Goal: Task Accomplishment & Management: Use online tool/utility

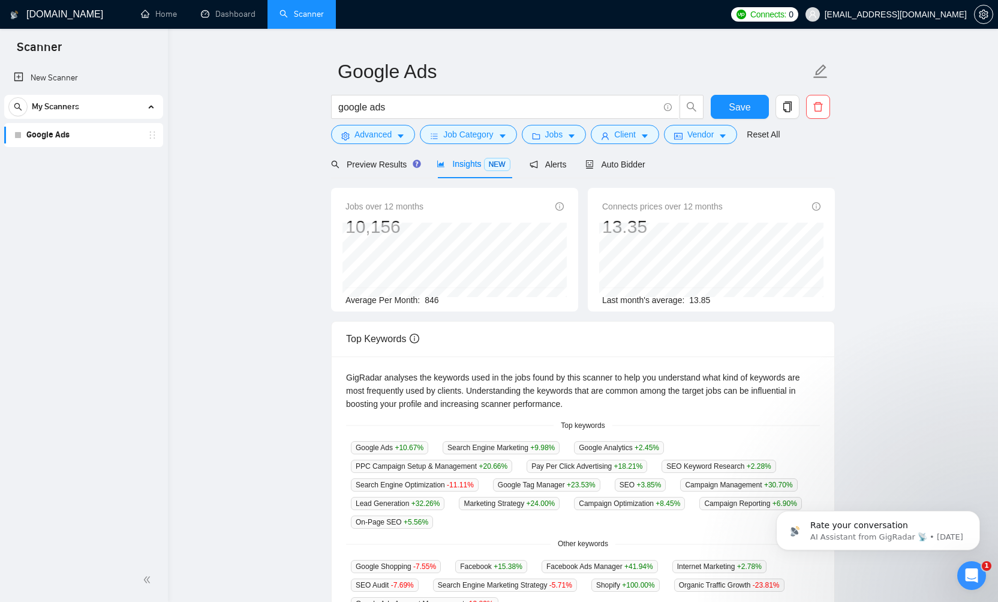
click at [70, 140] on link "Google Ads" at bounding box center [83, 135] width 114 height 24
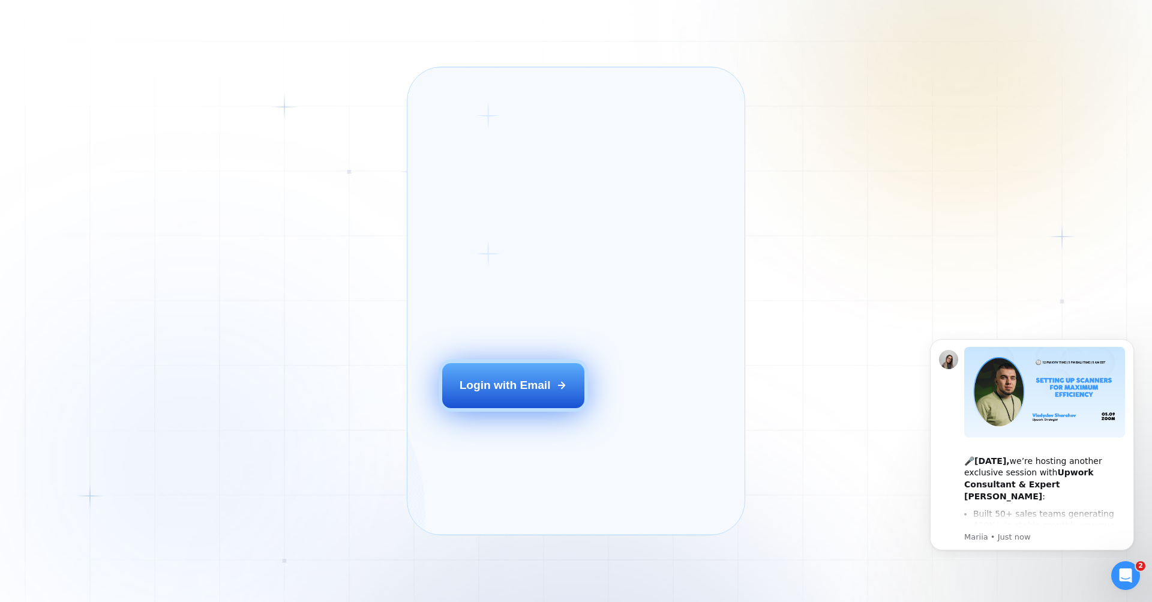
click at [519, 393] on div "Login with Email" at bounding box center [505, 385] width 91 height 16
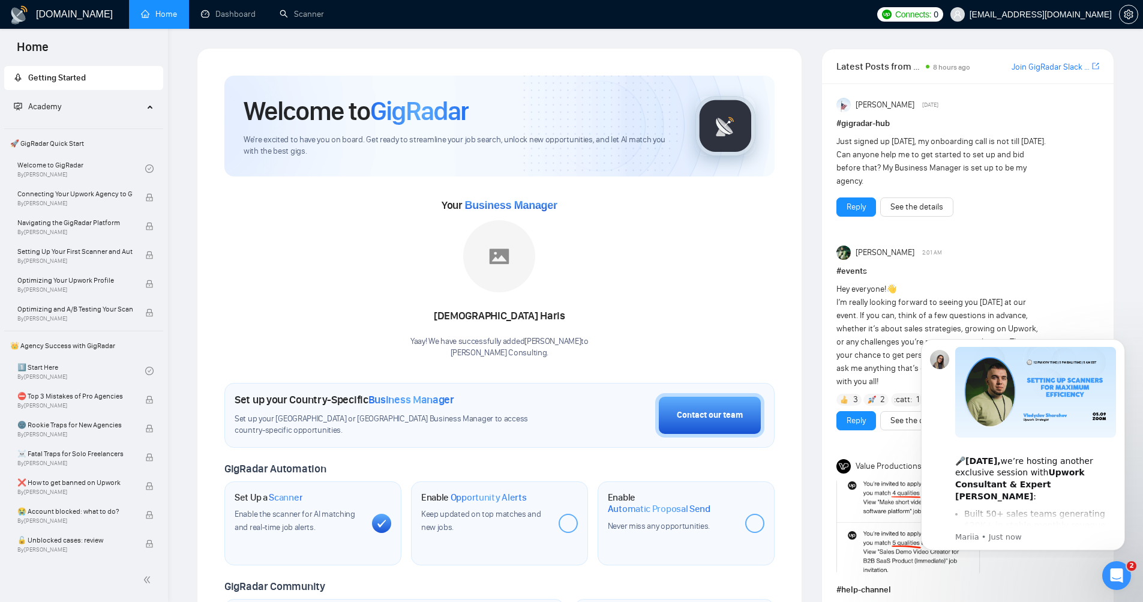
click at [295, 522] on span "Enable the scanner for AI matching and real-time job alerts." at bounding box center [295, 520] width 121 height 23
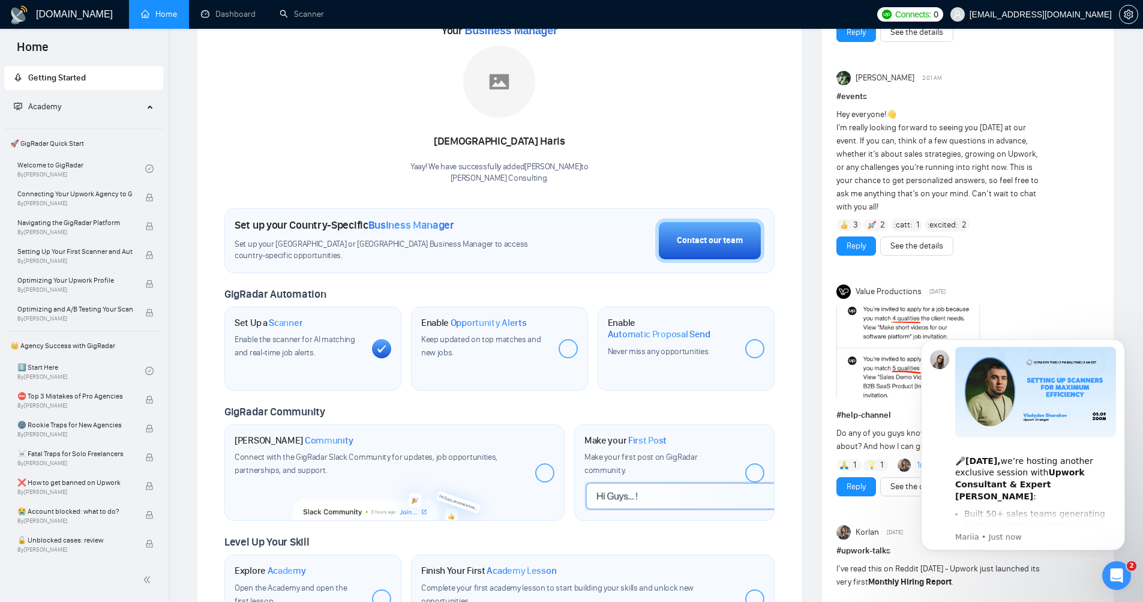
scroll to position [174, 0]
click at [303, 16] on link "Scanner" at bounding box center [302, 14] width 44 height 10
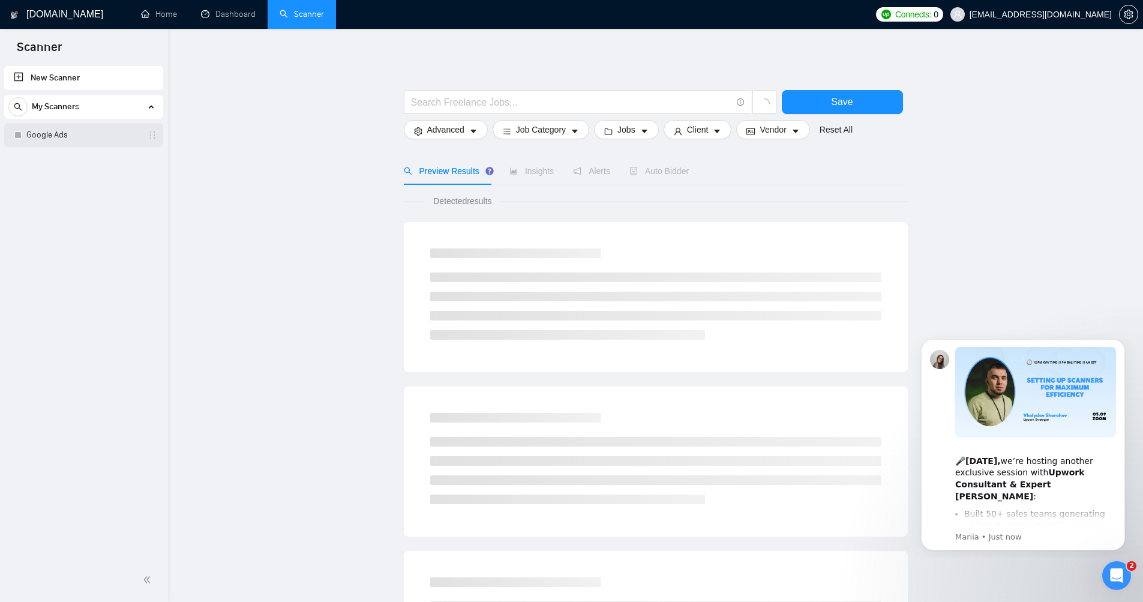
click at [65, 136] on link "Google Ads" at bounding box center [83, 135] width 114 height 24
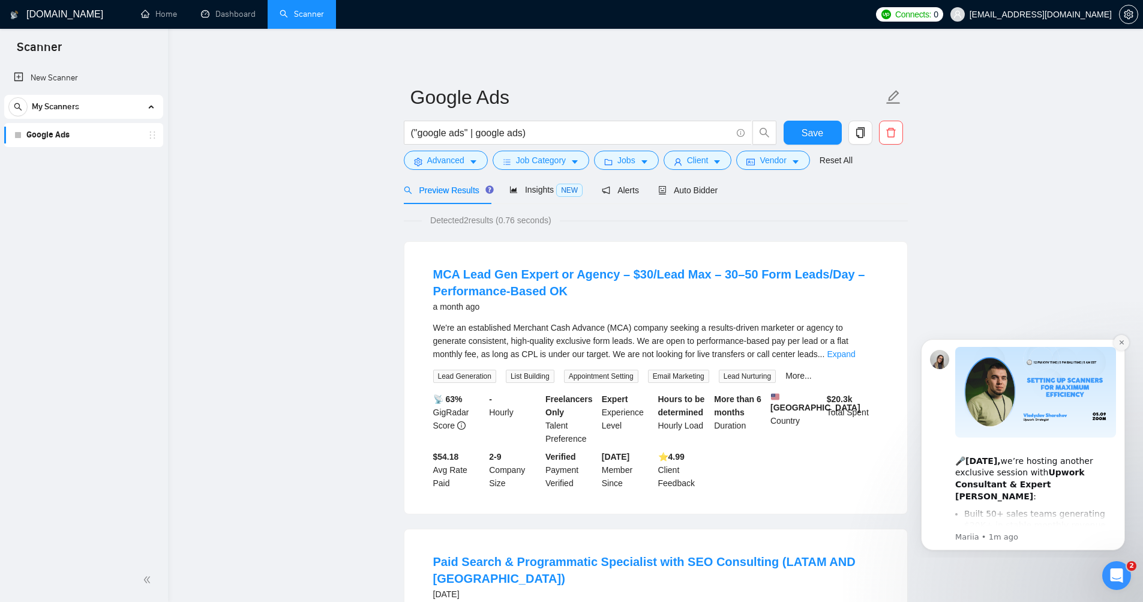
click at [1123, 337] on button "Dismiss notification" at bounding box center [1122, 343] width 16 height 16
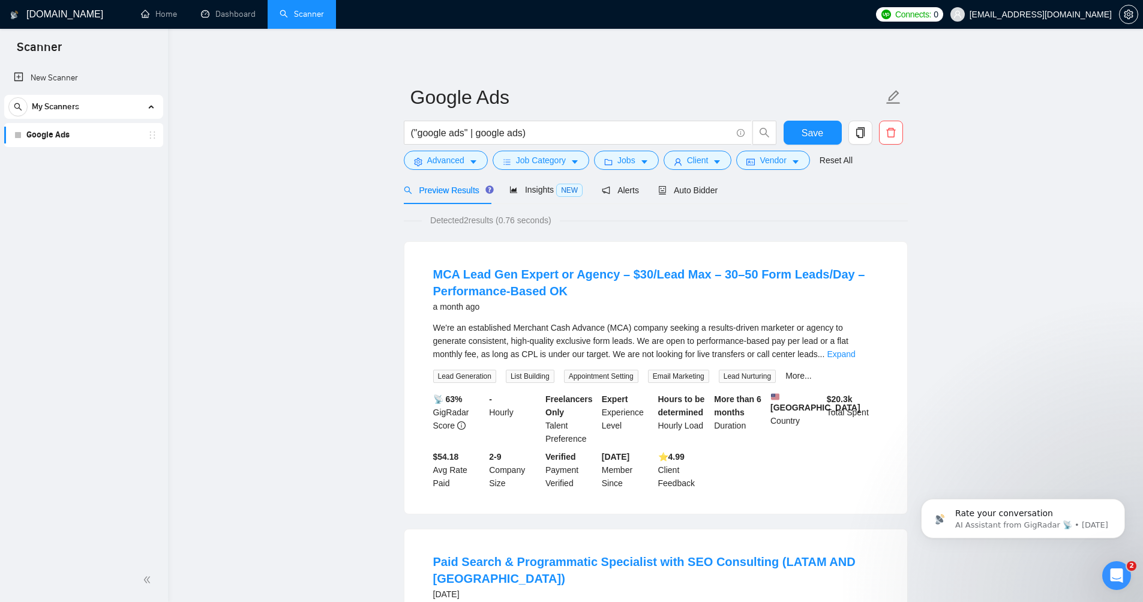
click at [1034, 257] on main "Google Ads ("google ads" | google ads) Save Advanced Job Category Jobs Client V…" at bounding box center [655, 441] width 937 height 786
click at [543, 133] on input "("google ads" | google ads)" at bounding box center [571, 132] width 320 height 15
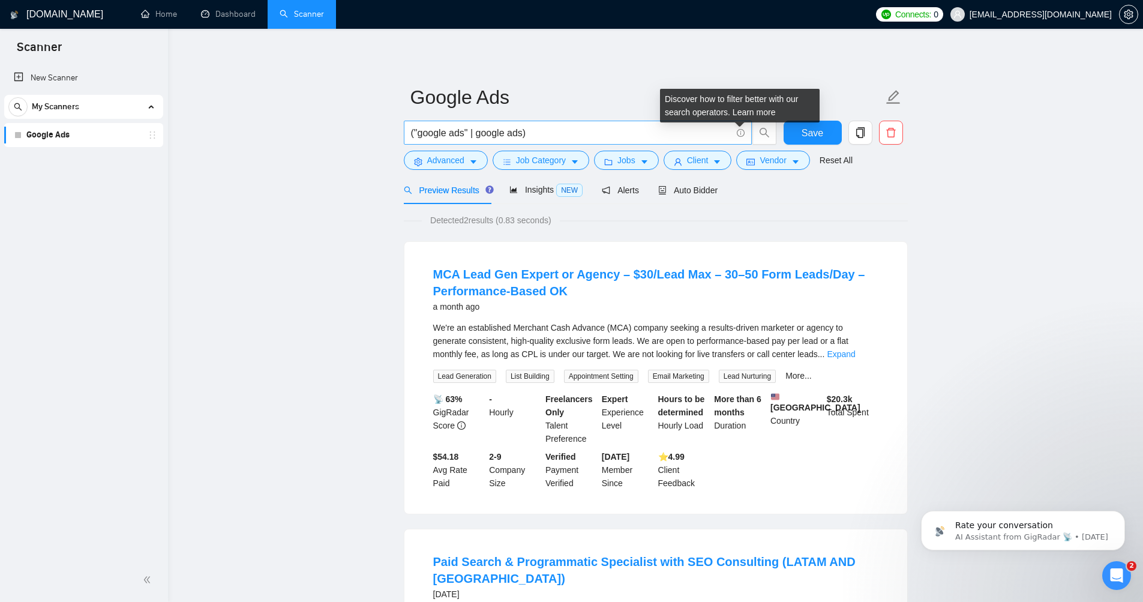
click at [739, 134] on icon "info-circle" at bounding box center [741, 133] width 8 height 8
click at [742, 134] on icon "info-circle" at bounding box center [741, 133] width 8 height 8
click at [740, 134] on icon "info-circle" at bounding box center [740, 133] width 1 height 4
click at [470, 159] on icon "caret-down" at bounding box center [473, 162] width 8 height 8
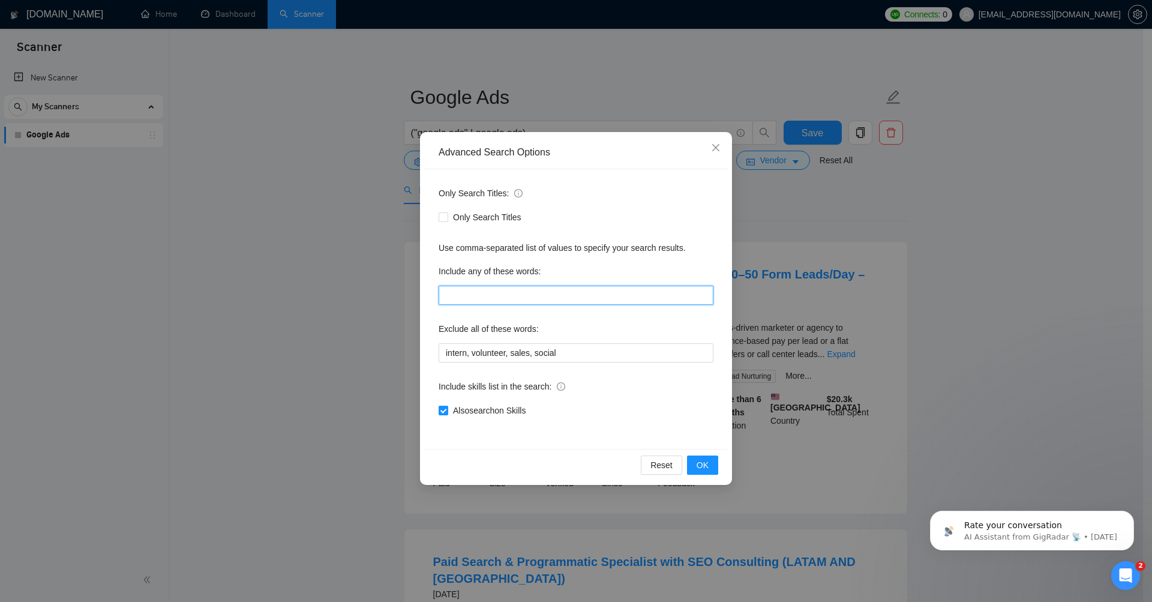
click at [551, 293] on input "text" at bounding box center [576, 295] width 275 height 19
click at [718, 148] on icon "close" at bounding box center [716, 148] width 10 height 10
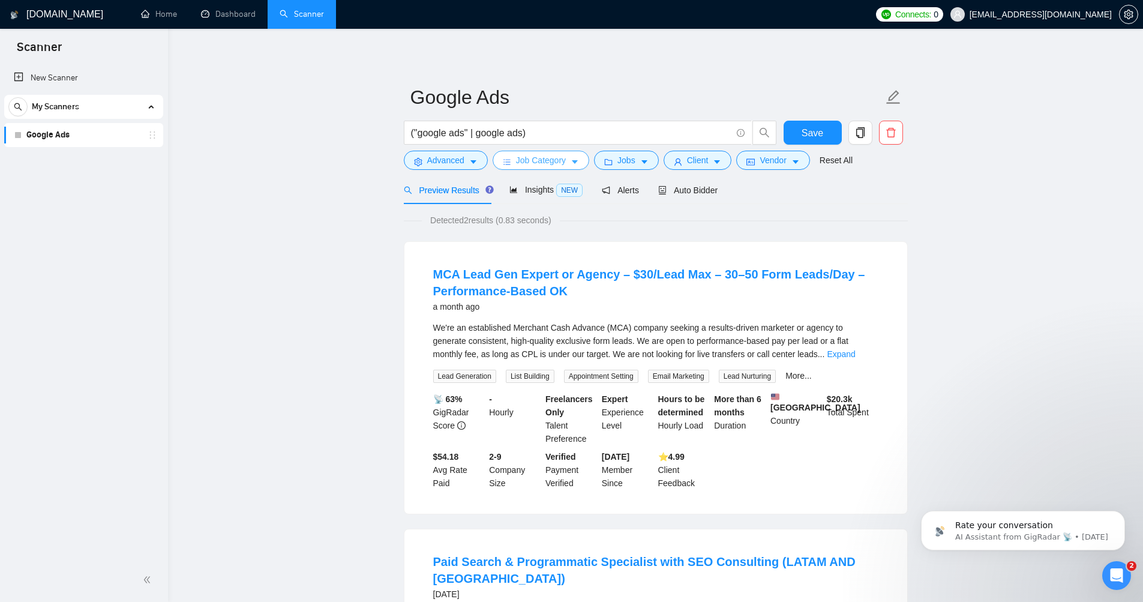
click at [580, 157] on button "Job Category" at bounding box center [541, 160] width 97 height 19
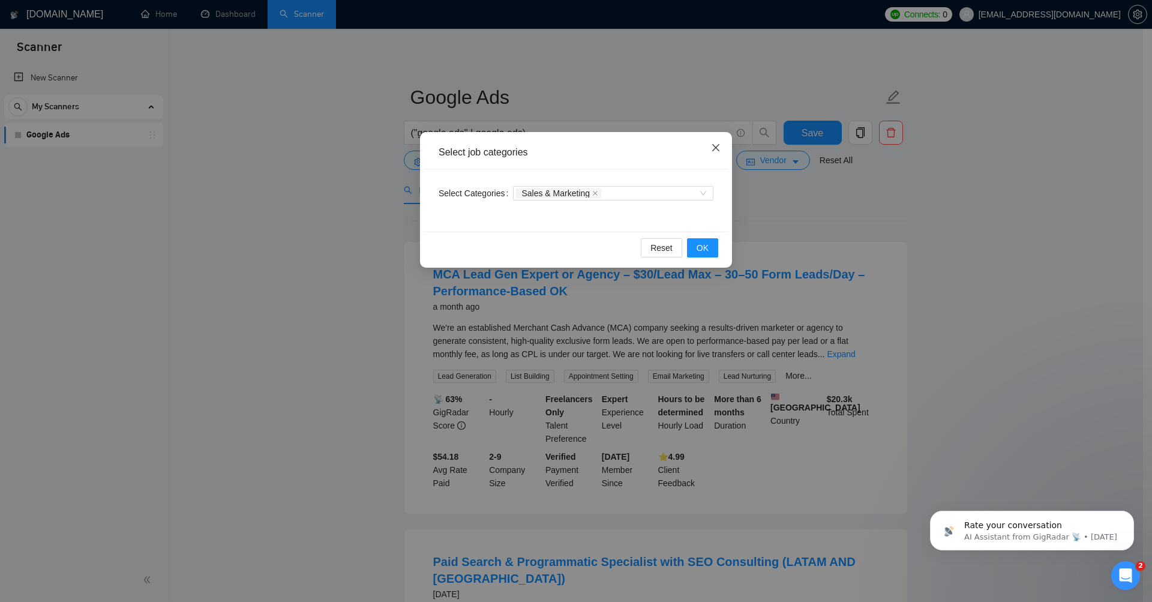
click at [716, 152] on icon "close" at bounding box center [716, 148] width 10 height 10
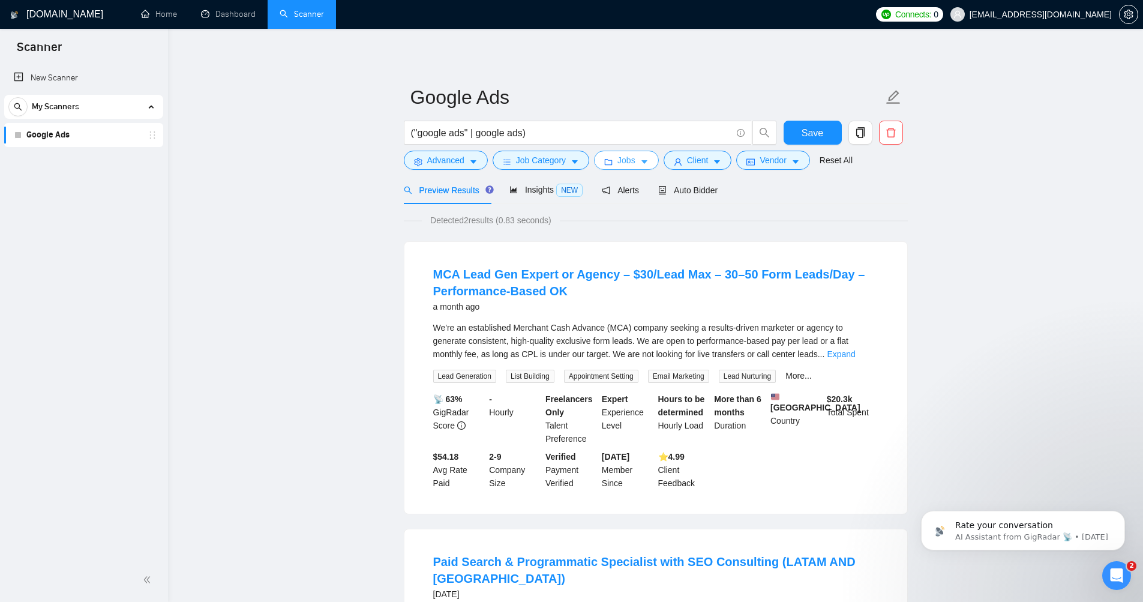
click at [643, 163] on button "Jobs" at bounding box center [626, 160] width 65 height 19
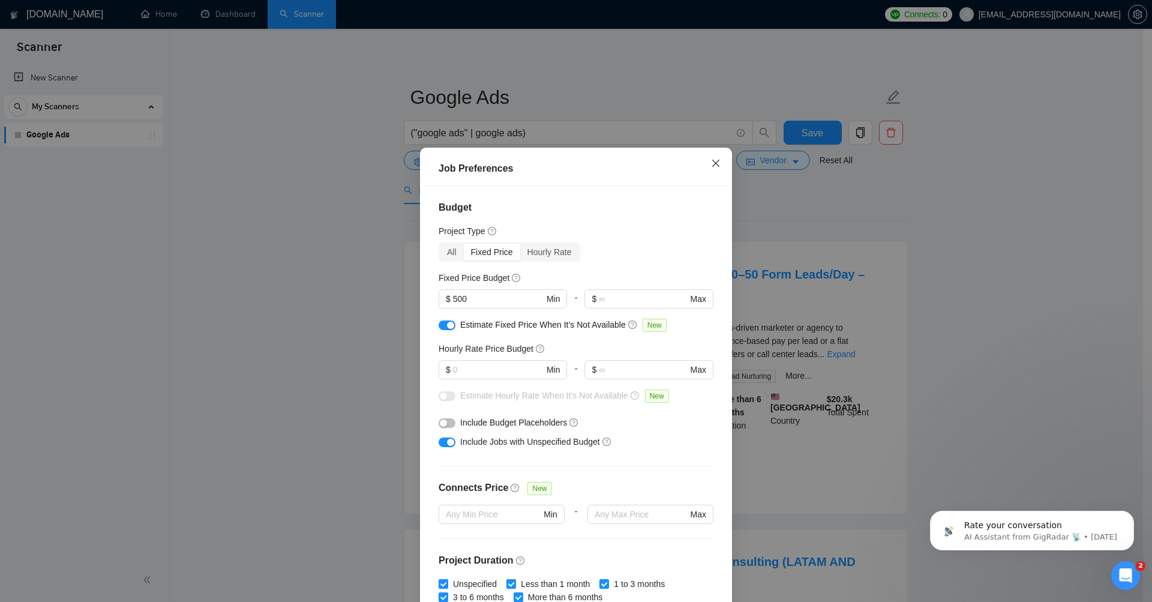
click at [716, 165] on icon "close" at bounding box center [716, 163] width 10 height 10
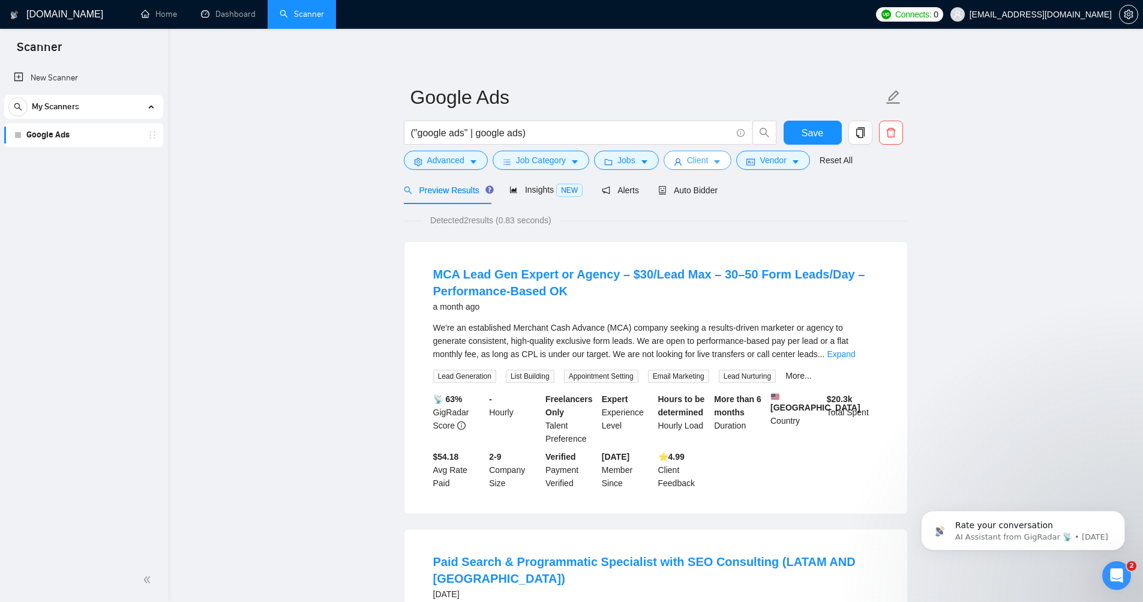
click at [722, 151] on button "Client" at bounding box center [698, 160] width 68 height 19
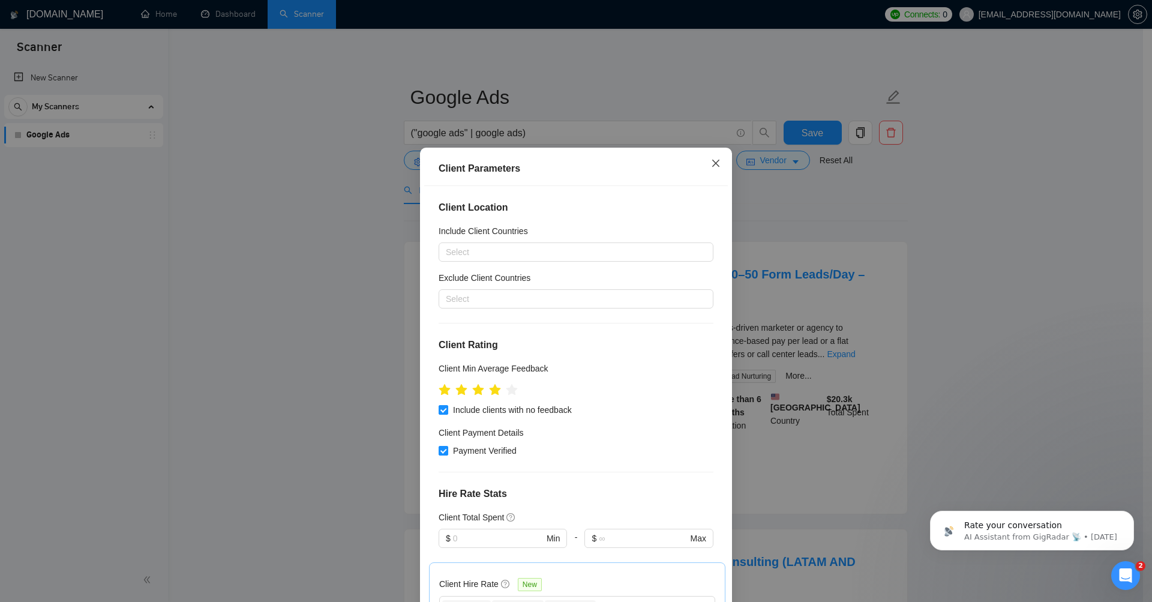
click at [716, 160] on icon "close" at bounding box center [716, 163] width 10 height 10
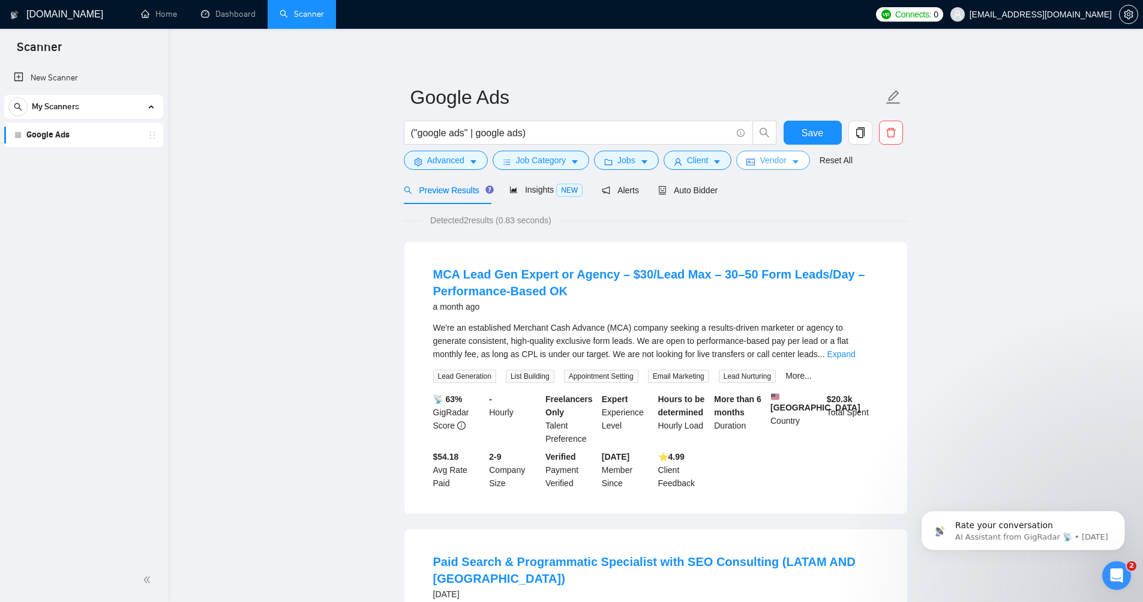
click at [798, 160] on icon "caret-down" at bounding box center [795, 162] width 8 height 8
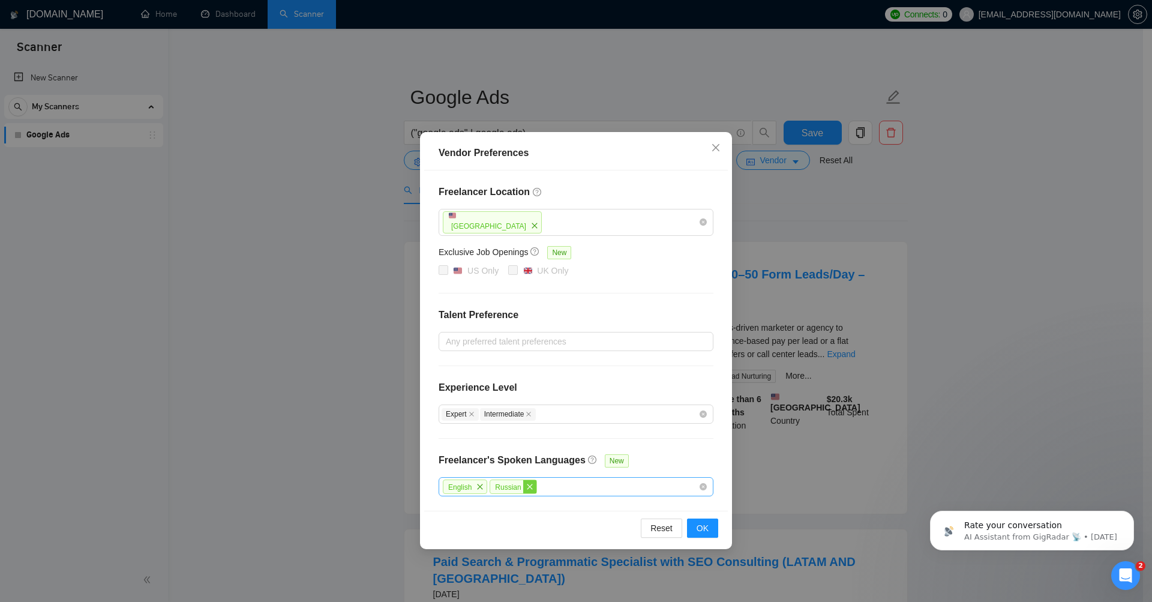
click at [529, 487] on icon "close" at bounding box center [529, 486] width 7 height 7
click at [477, 482] on span "close" at bounding box center [479, 486] width 13 height 13
click at [706, 533] on span "OK" at bounding box center [703, 527] width 12 height 13
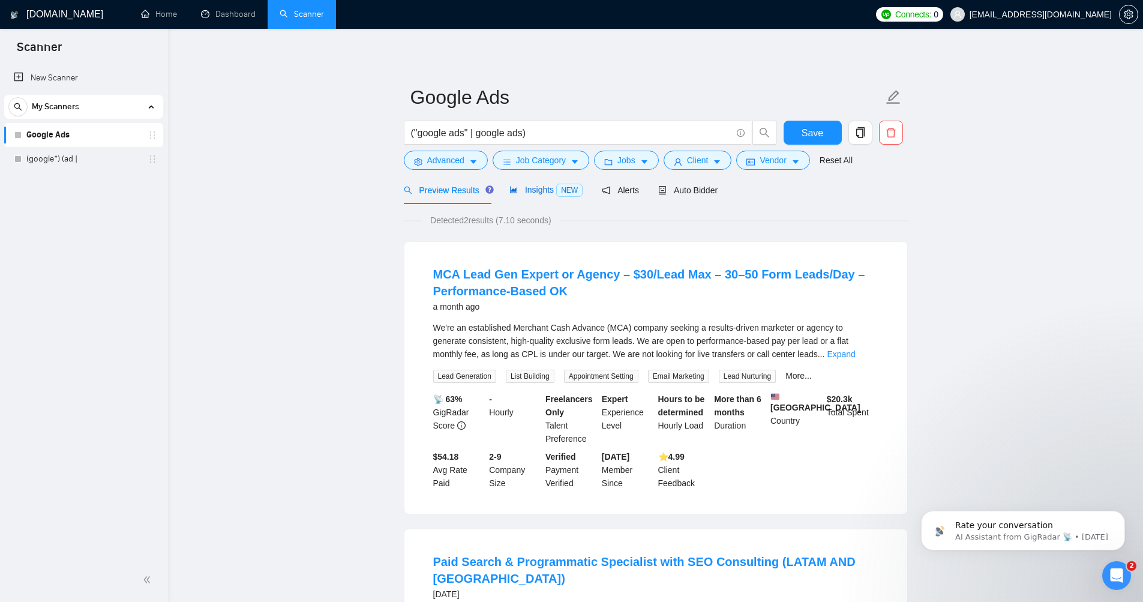
click at [537, 193] on span "Insights NEW" at bounding box center [545, 190] width 73 height 10
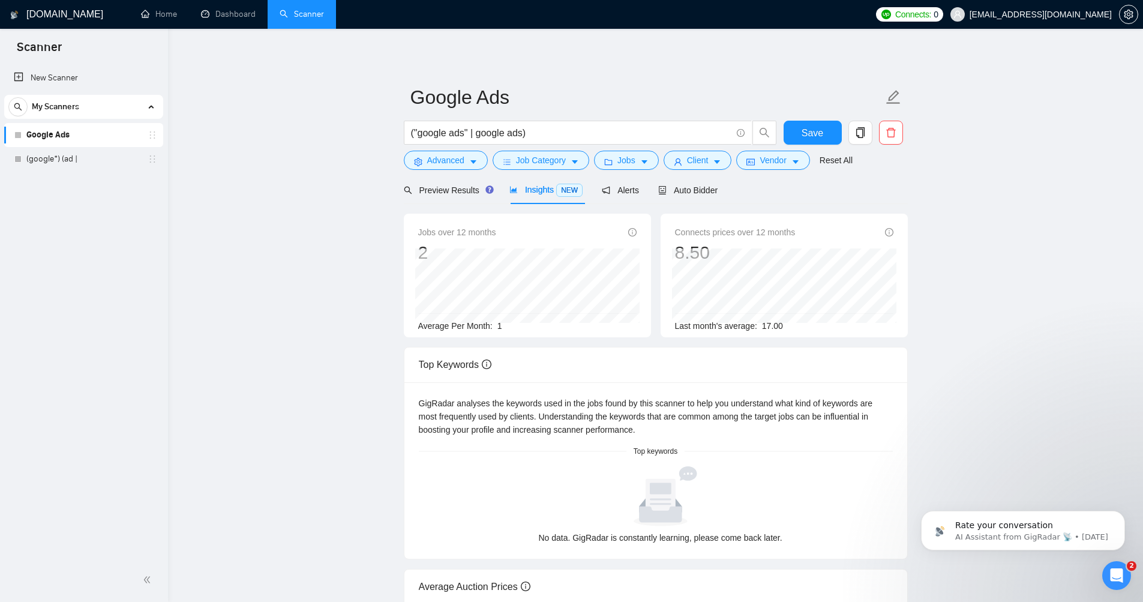
click at [537, 193] on span "Insights NEW" at bounding box center [545, 190] width 73 height 10
click at [389, 215] on main "Google Ads ("google ads" | google ads) Save Advanced Job Category Jobs Client V…" at bounding box center [655, 420] width 937 height 745
click at [696, 192] on span "Auto Bidder" at bounding box center [687, 190] width 59 height 10
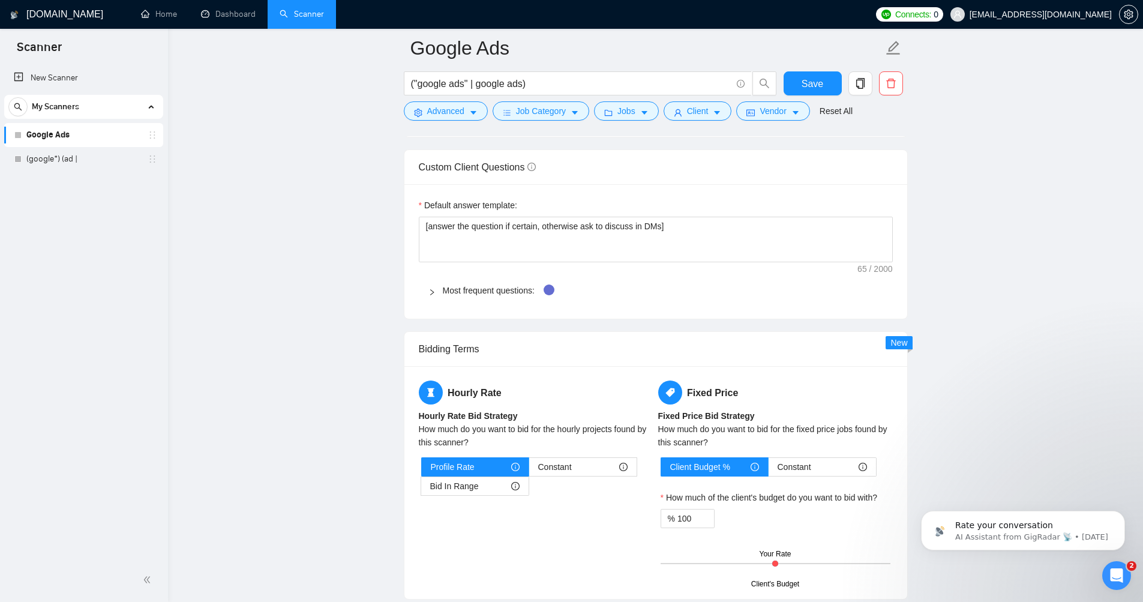
scroll to position [1610, 0]
click at [433, 286] on div at bounding box center [435, 289] width 14 height 13
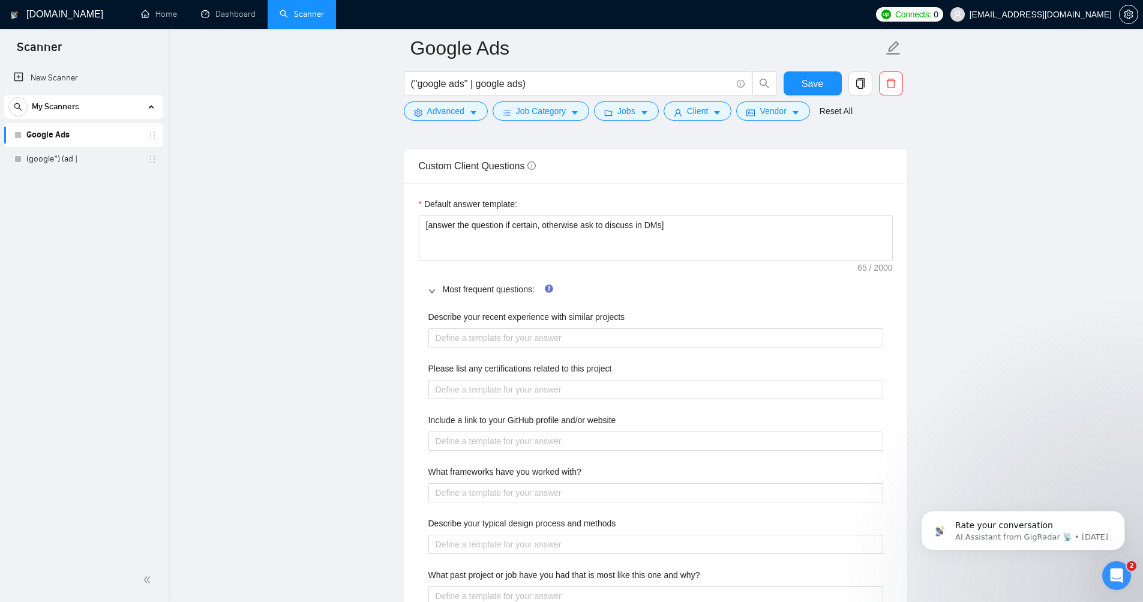
click at [433, 286] on div at bounding box center [435, 289] width 14 height 13
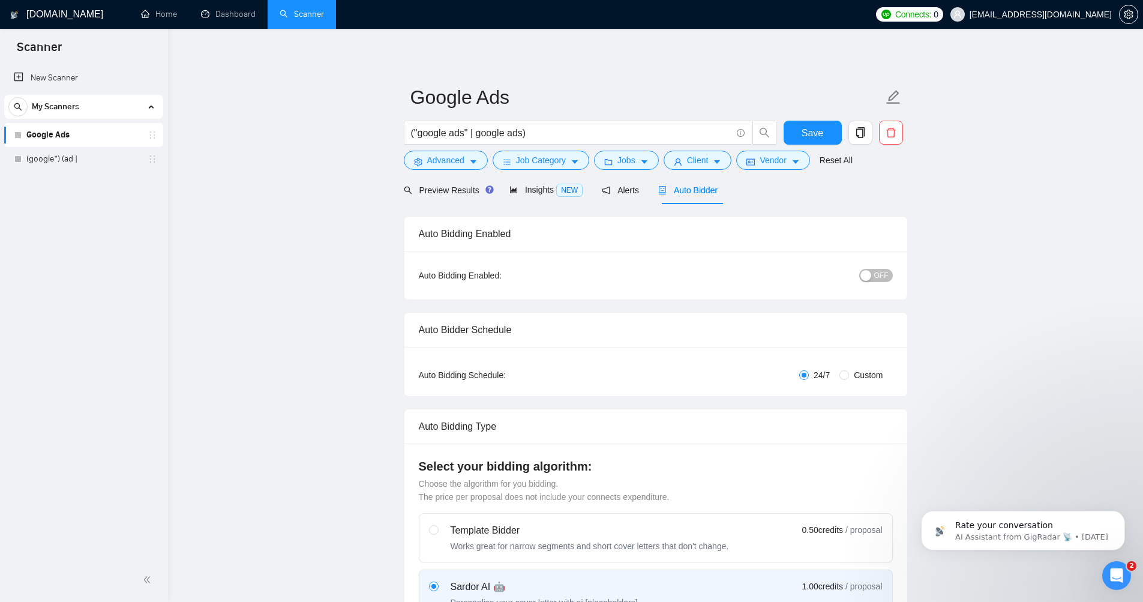
scroll to position [0, 0]
click at [514, 187] on icon "area-chart" at bounding box center [513, 189] width 8 height 8
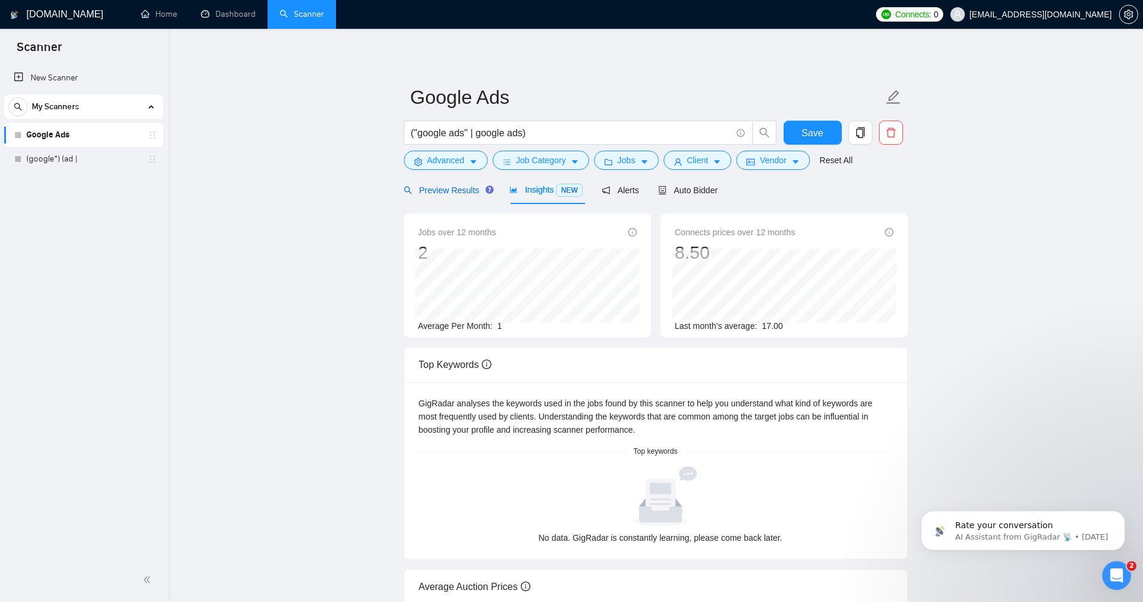
click at [430, 187] on span "Preview Results" at bounding box center [447, 190] width 86 height 10
